Goal: Task Accomplishment & Management: Manage account settings

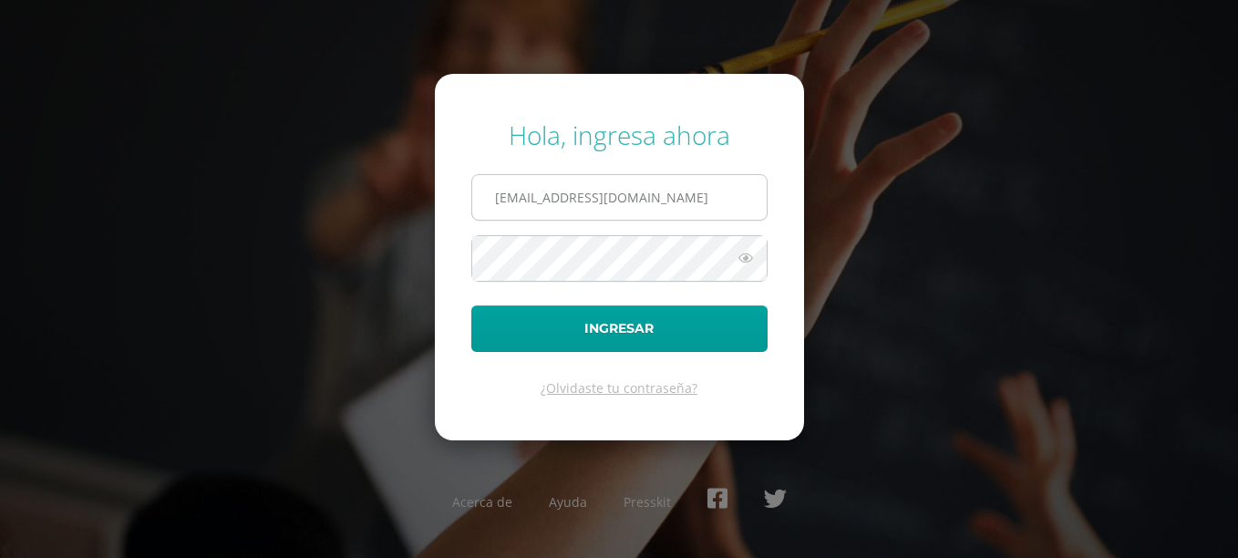
click at [530, 192] on input "admisiones@cig.edu.gt" at bounding box center [619, 197] width 294 height 45
drag, startPoint x: 653, startPoint y: 191, endPoint x: 407, endPoint y: 201, distance: 245.4
click at [407, 201] on div "Hola, ingresa ahora admisiones@cig.edu.gt Ingresar ¿Olvidaste tu contraseña? Ac…" at bounding box center [619, 279] width 1176 height 352
click at [445, 262] on form "Hola, ingresa ahora ana_lorena26@yahoo.com Ingresar ¿Olvidaste tu contraseña?" at bounding box center [619, 257] width 369 height 366
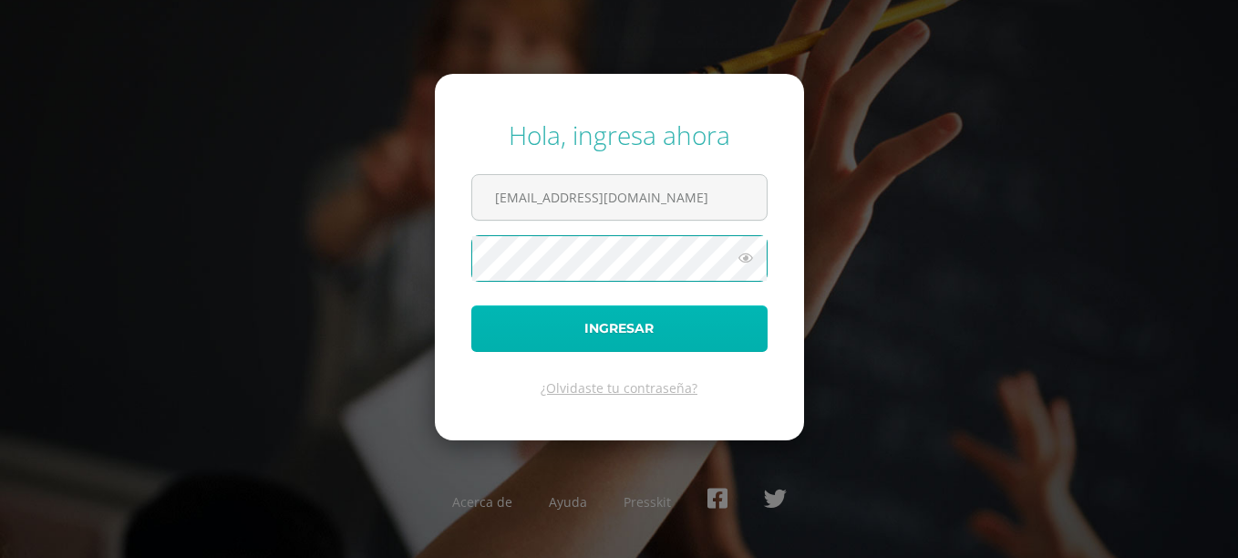
click at [636, 325] on button "Ingresar" at bounding box center [619, 328] width 296 height 46
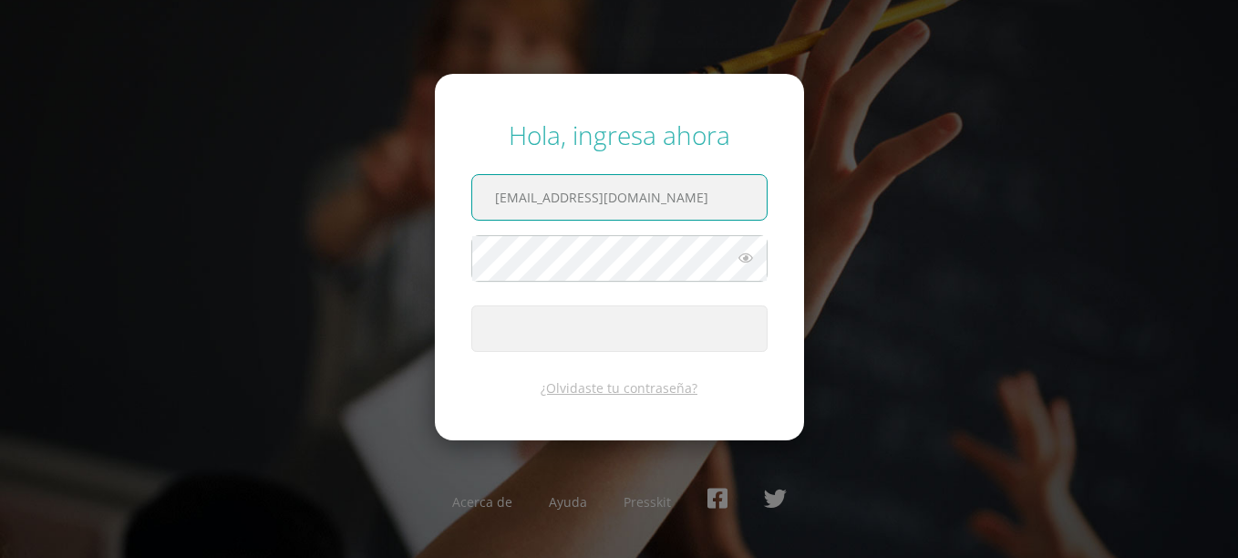
drag, startPoint x: 679, startPoint y: 201, endPoint x: 463, endPoint y: 196, distance: 216.1
click at [463, 196] on form "Hola, ingresa ahora ana_lorena26@yahoo.com Ingresar ¿Olvidaste tu contraseña?" at bounding box center [619, 257] width 369 height 366
paste input "juliojosegamero@gmail"
type input "[EMAIL_ADDRESS][DOMAIN_NAME]"
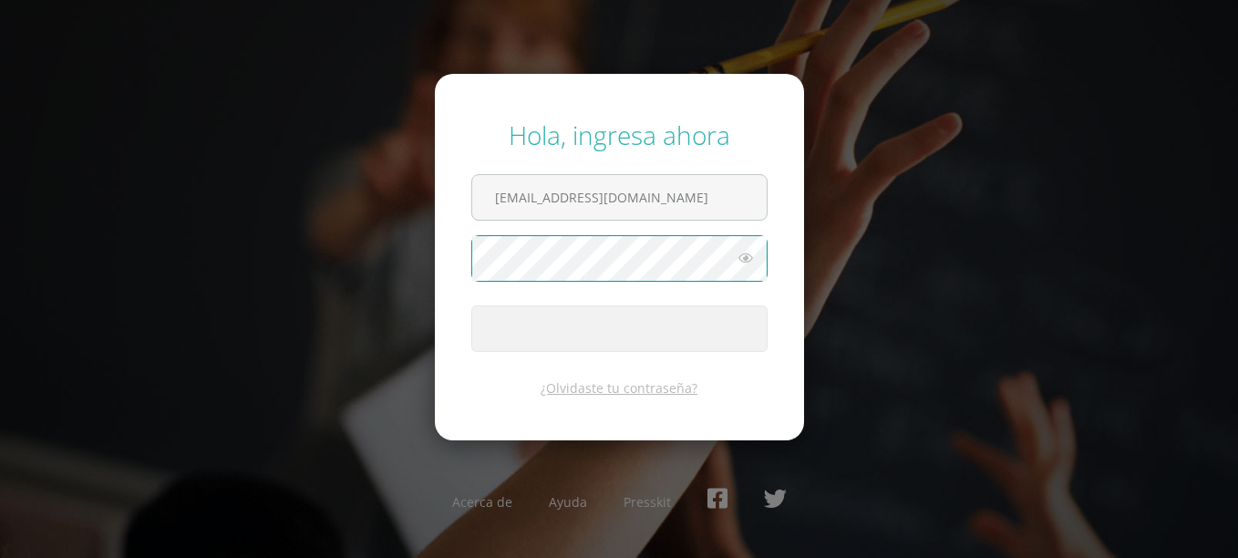
click at [459, 262] on form "Hola, ingresa ahora juliojosegamero@gmail.com Ingresar ¿Olvidaste tu contraseña?" at bounding box center [619, 257] width 369 height 366
click at [471, 305] on button "Ingresar" at bounding box center [619, 328] width 296 height 46
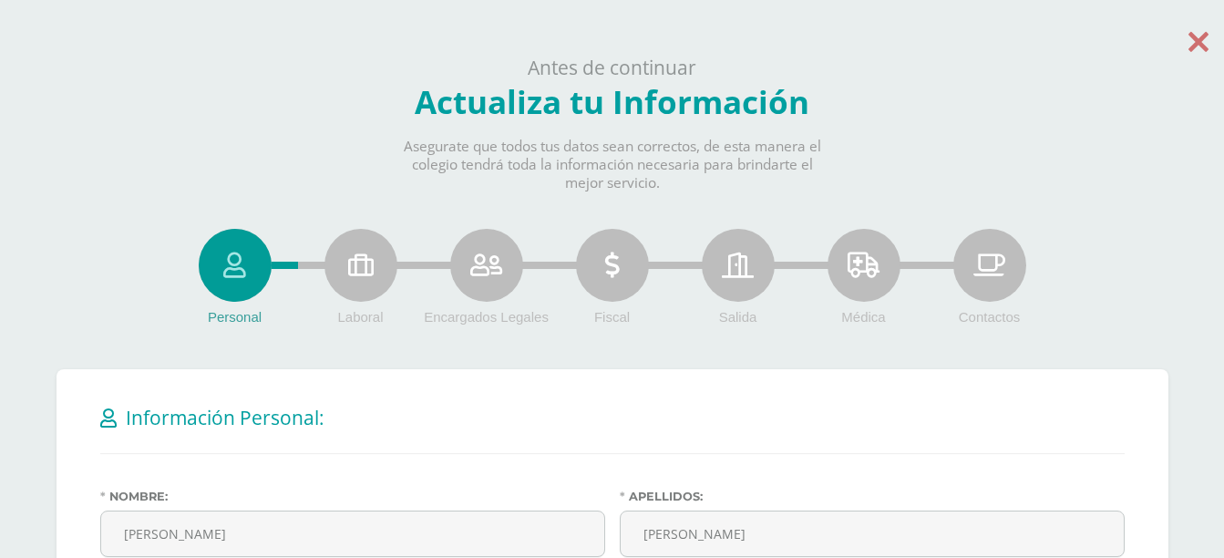
click at [1197, 40] on icon at bounding box center [1199, 42] width 20 height 32
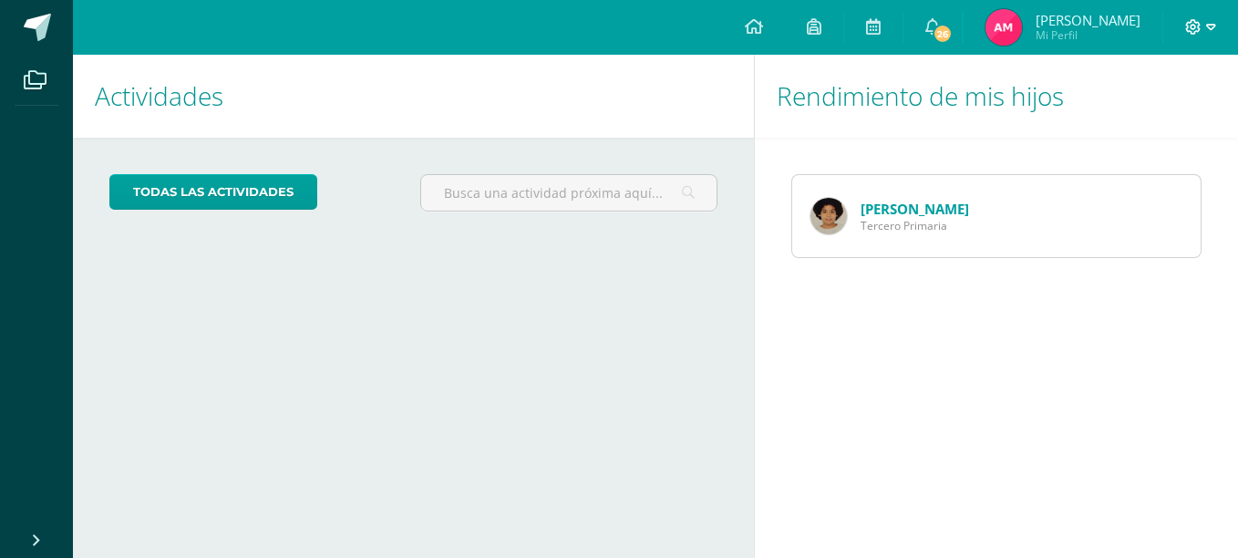
click at [1211, 24] on icon at bounding box center [1211, 27] width 10 height 16
click at [1171, 122] on span "Cerrar sesión" at bounding box center [1154, 124] width 82 height 17
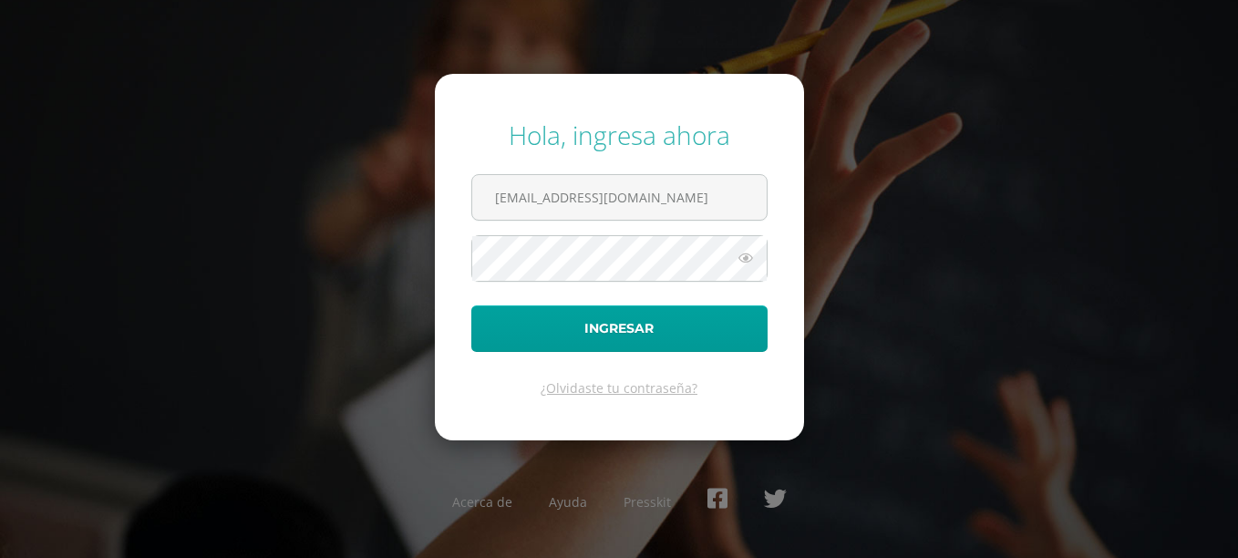
click at [756, 255] on icon at bounding box center [746, 258] width 24 height 22
click at [371, 256] on div "Hola, ingresa ahora admisiones@cig.edu.gt Ingresar ¿Olvidaste tu contraseña? Ac…" at bounding box center [619, 279] width 1176 height 352
drag, startPoint x: 651, startPoint y: 193, endPoint x: 443, endPoint y: 198, distance: 207.9
click at [443, 198] on form "Hola, ingresa ahora admisiones@cig.edu.gt Ingresar ¿Olvidaste tu contraseña?" at bounding box center [619, 257] width 369 height 366
paste input "[EMAIL_ADDRESS][DOMAIN_NAME]"
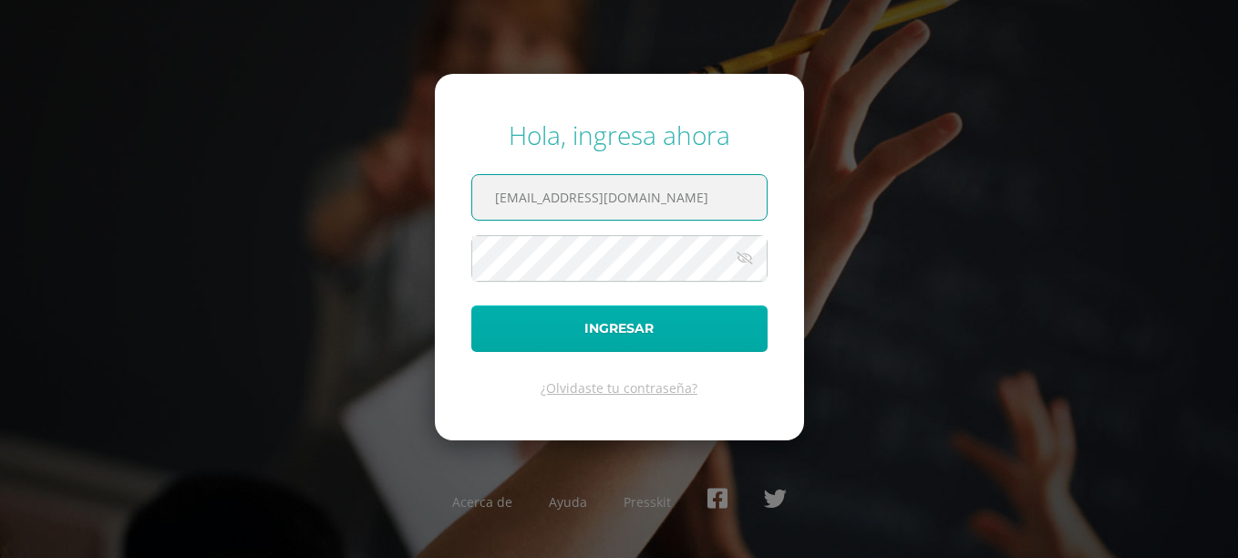
type input "[EMAIL_ADDRESS][DOMAIN_NAME]"
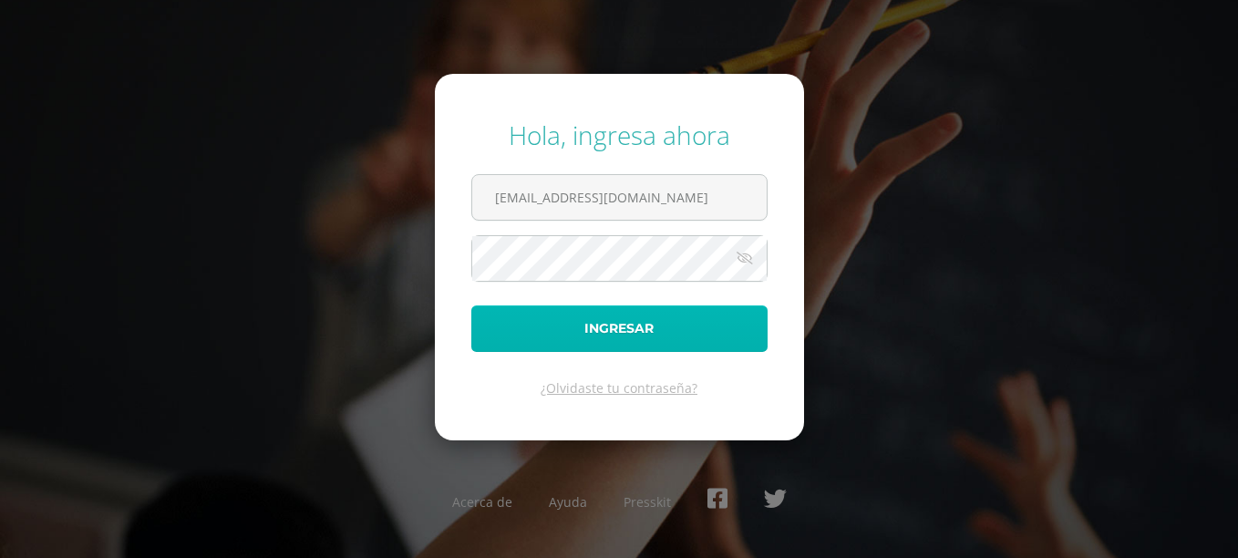
click at [616, 337] on button "Ingresar" at bounding box center [619, 328] width 296 height 46
